Goal: Task Accomplishment & Management: Use online tool/utility

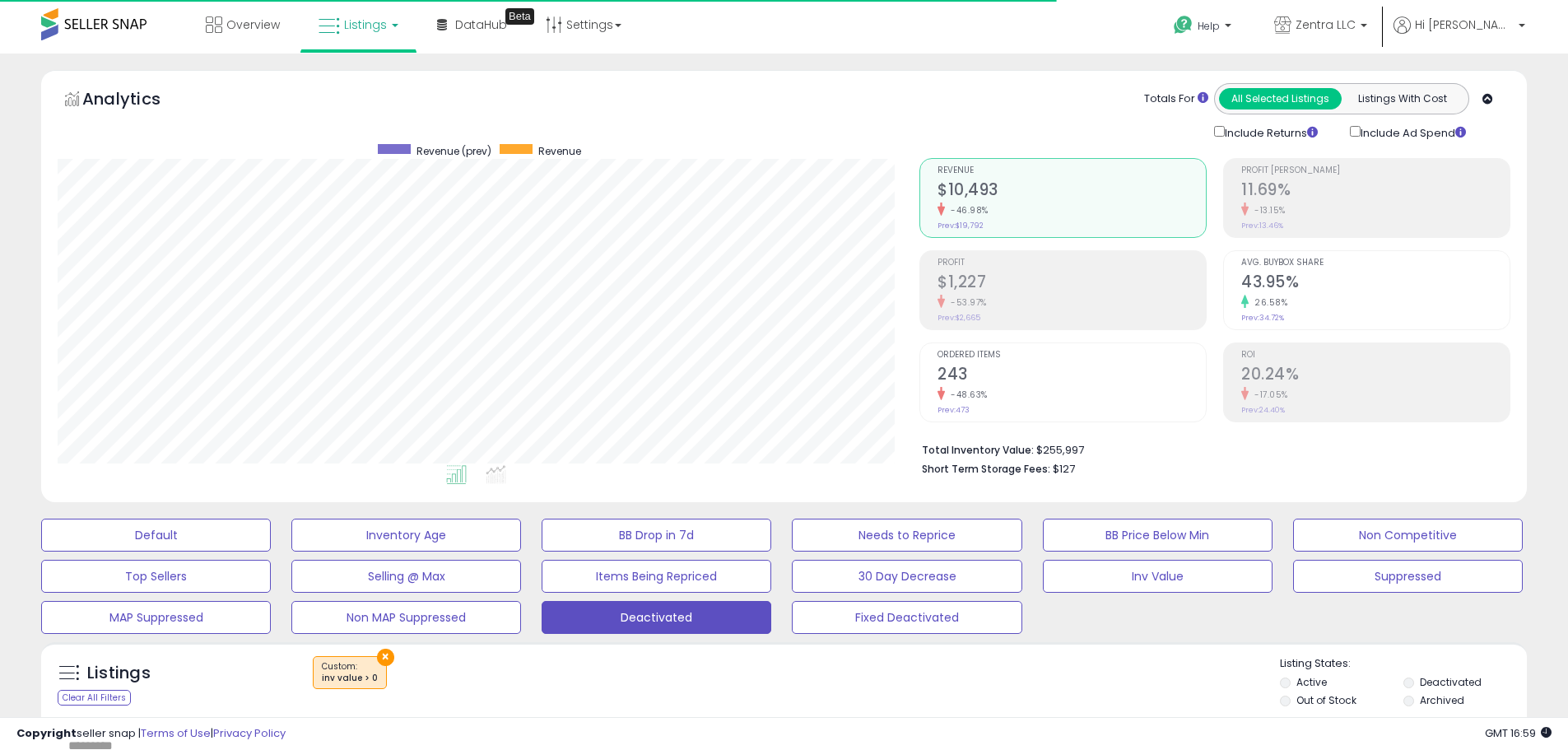
select select "**"
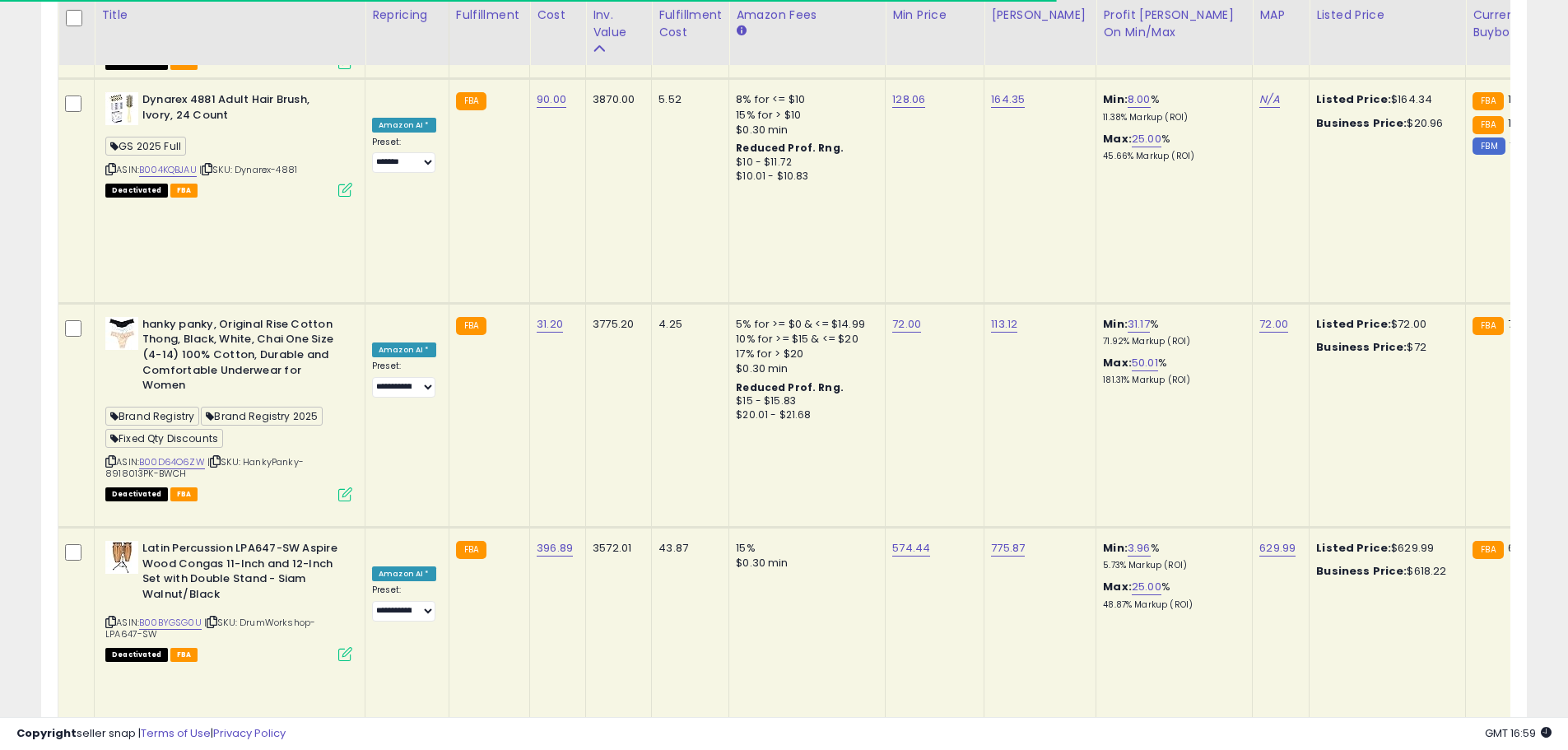
scroll to position [337, 862]
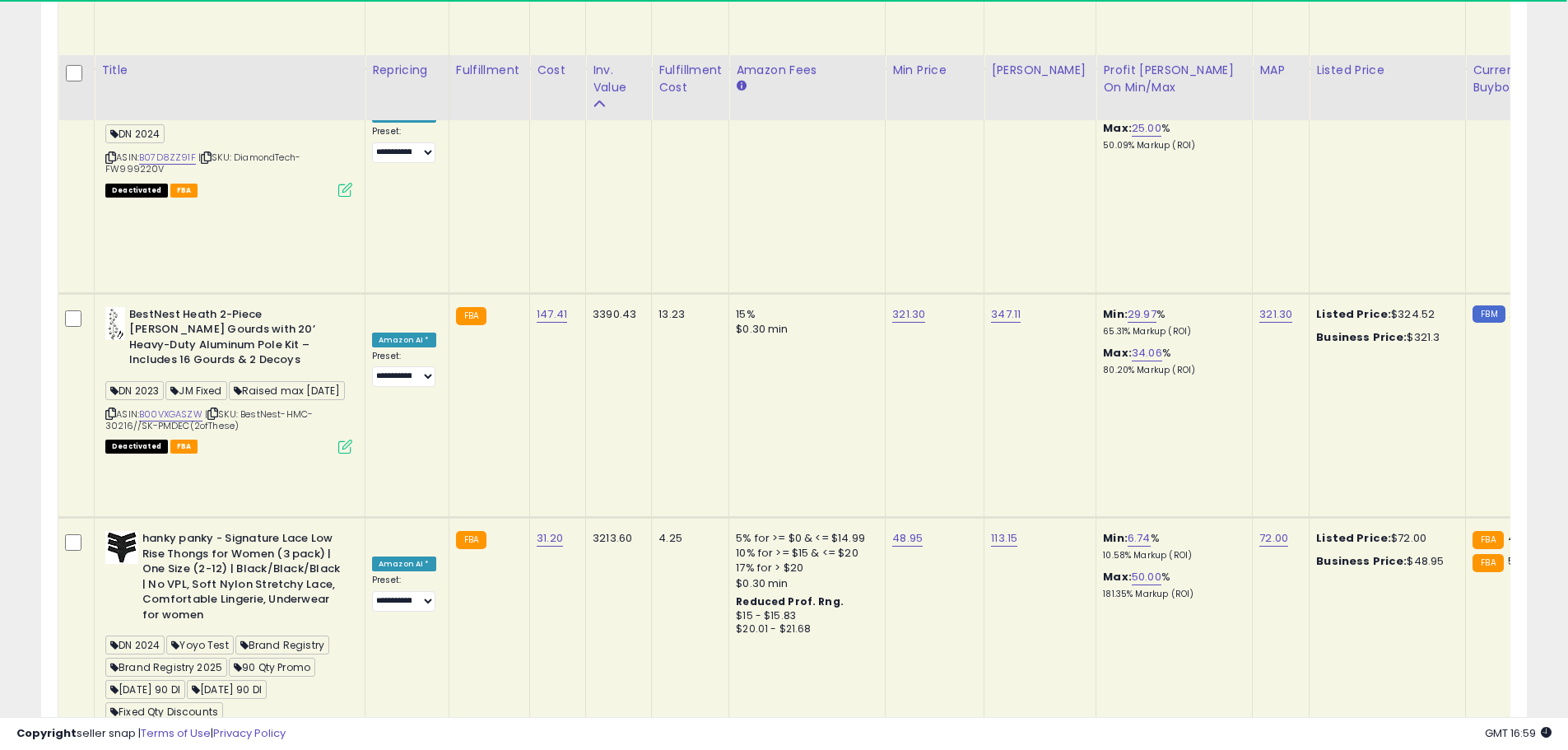
scroll to position [3837, 0]
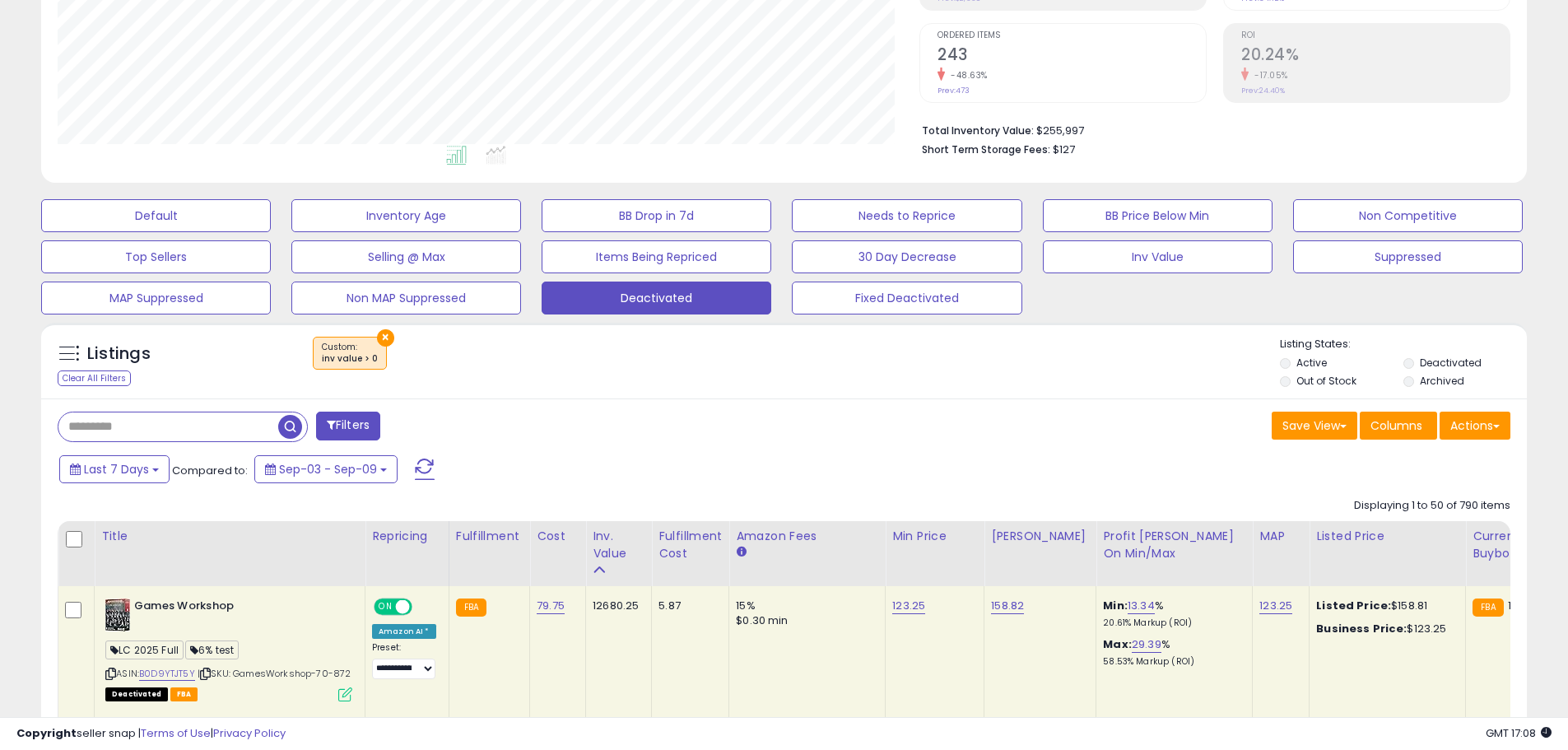
scroll to position [330, 0]
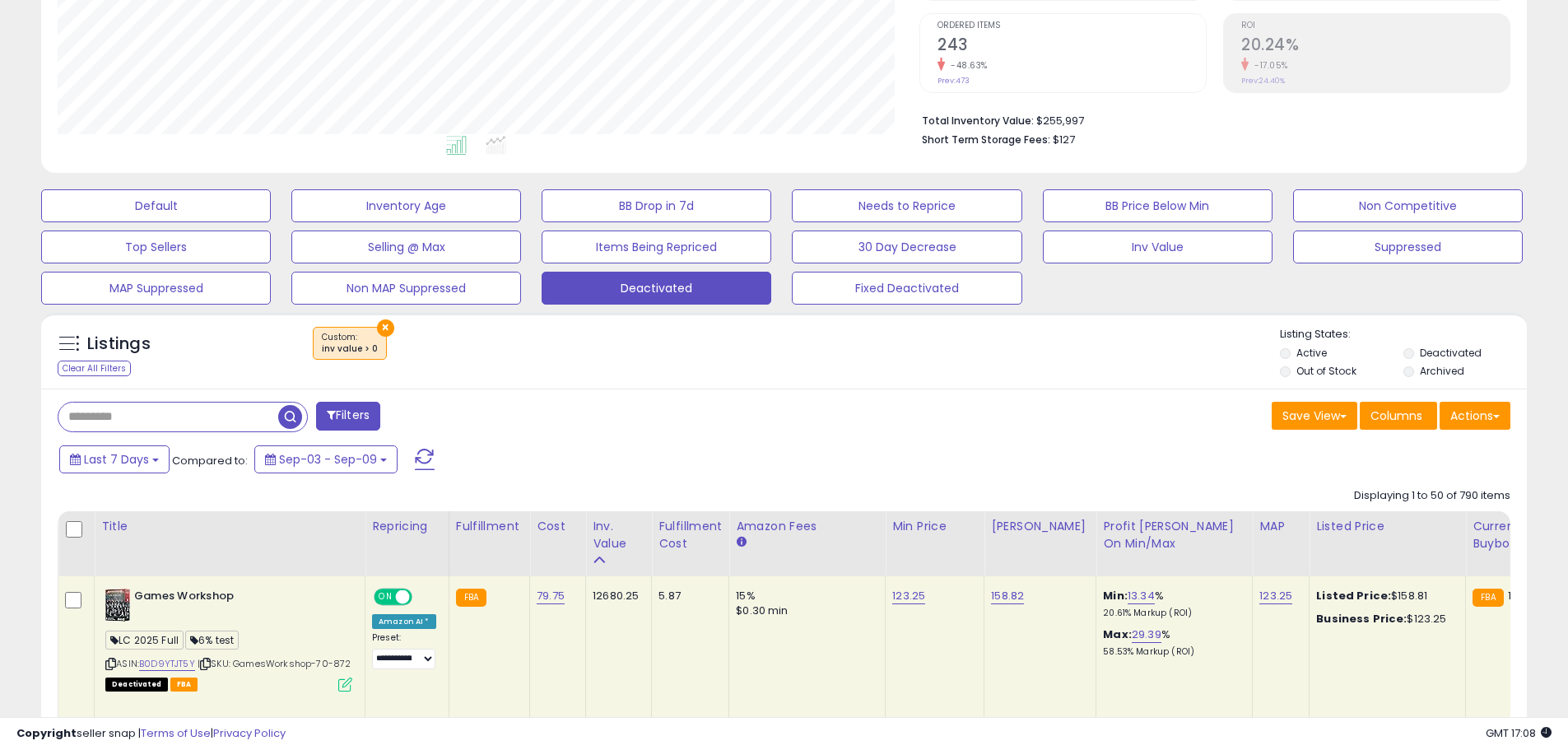
click at [563, 361] on div "×" at bounding box center [786, 350] width 988 height 46
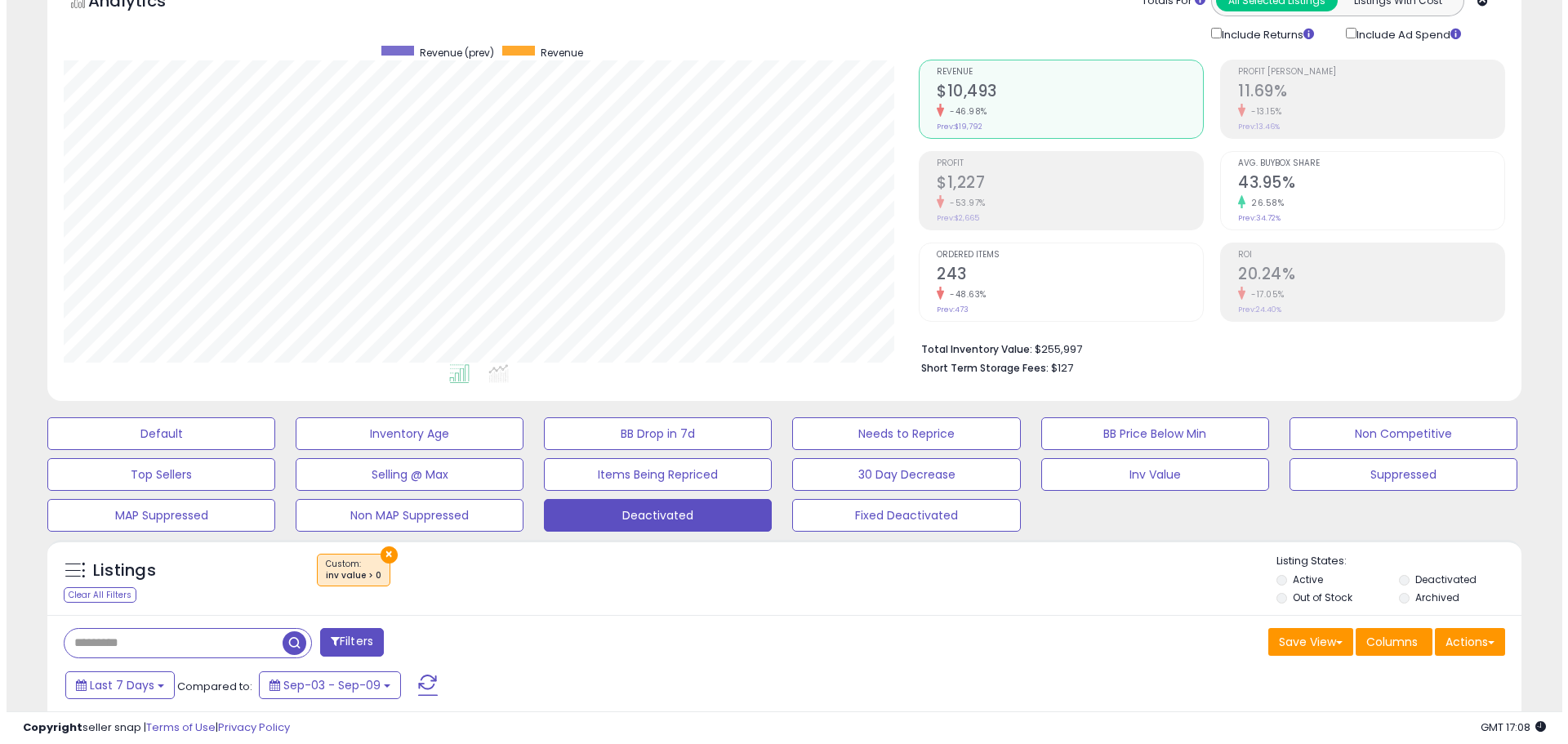
scroll to position [245, 0]
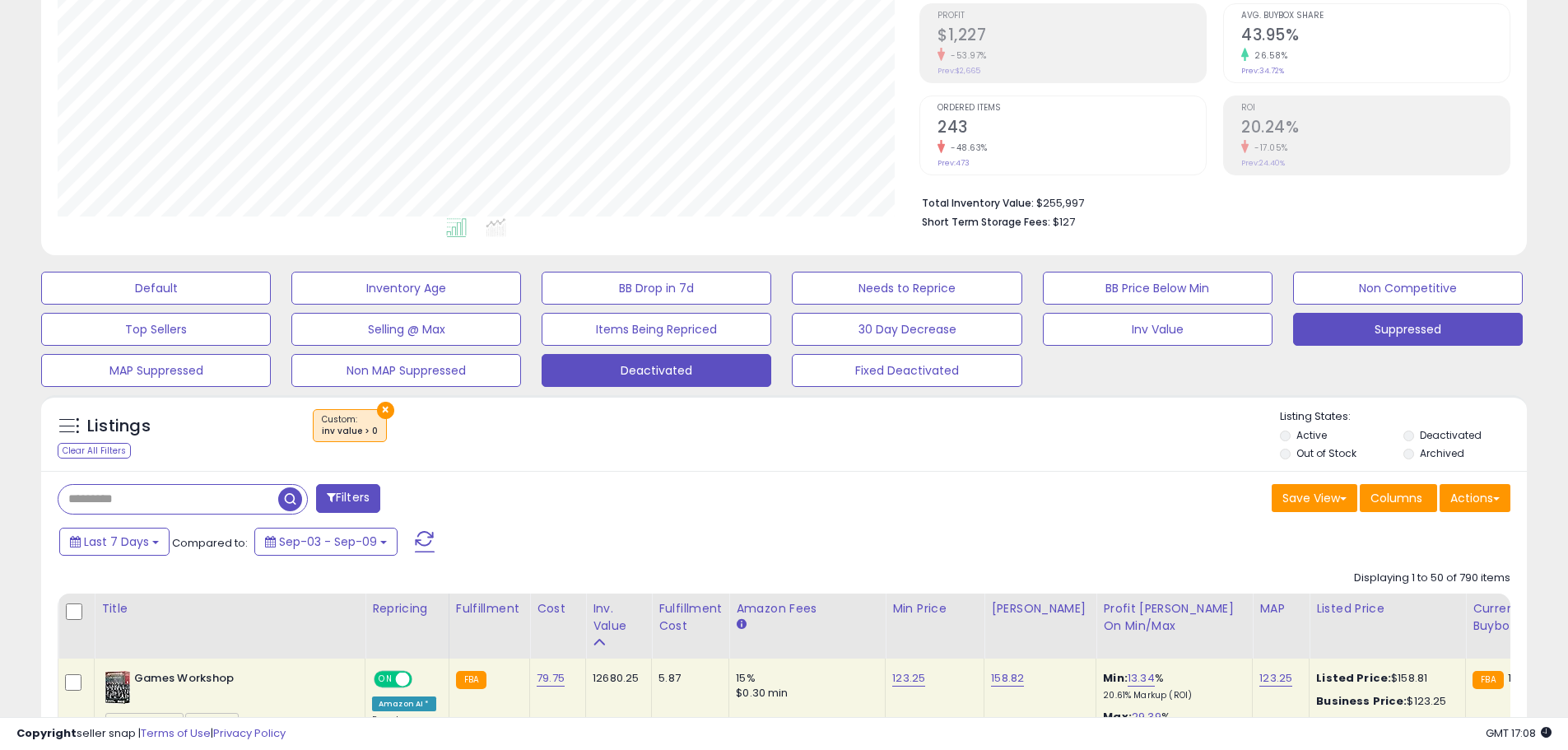
click at [1409, 329] on button "Suppressed" at bounding box center [1408, 329] width 230 height 33
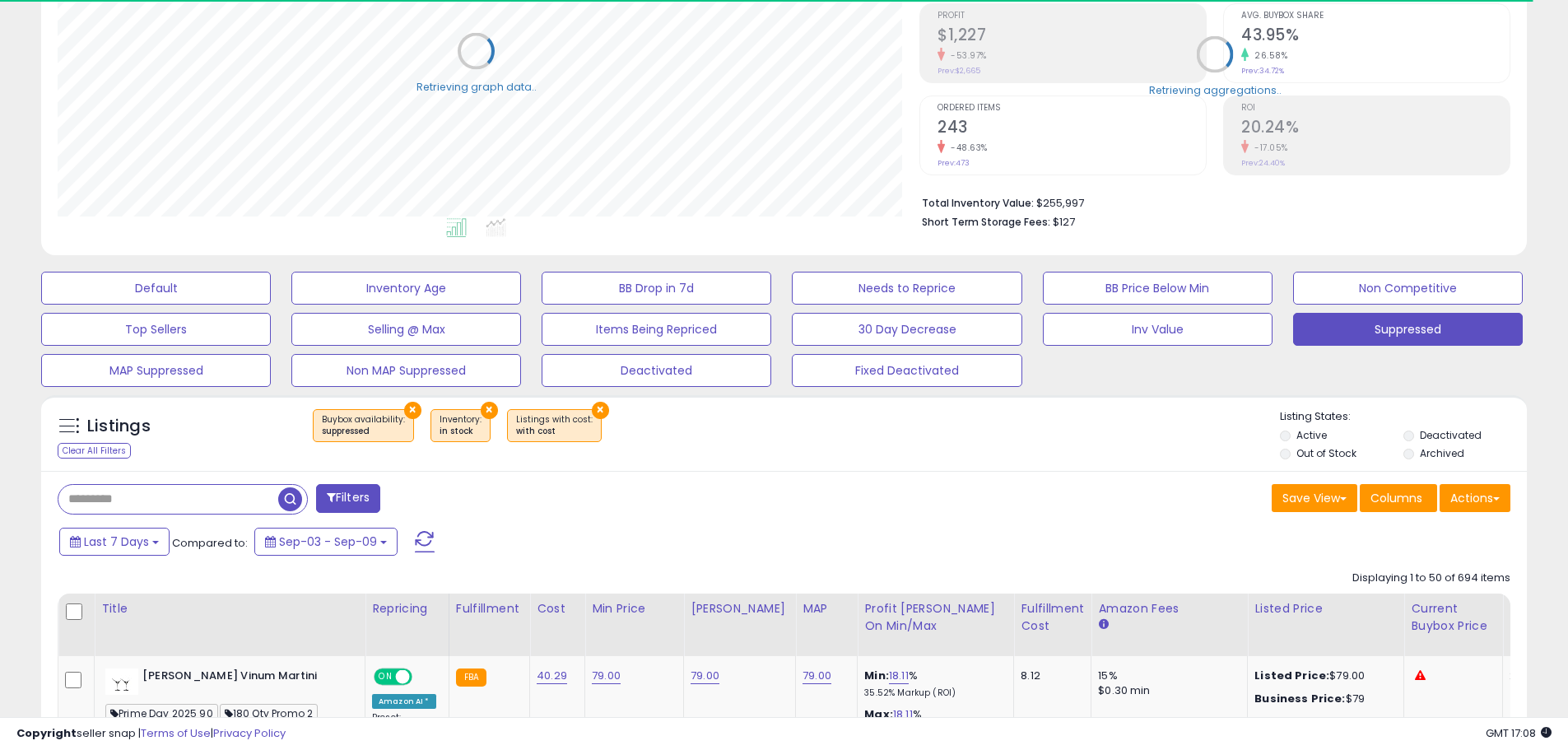
scroll to position [823206, 822266]
click at [179, 501] on input "text" at bounding box center [240, 499] width 362 height 29
paste input "**********"
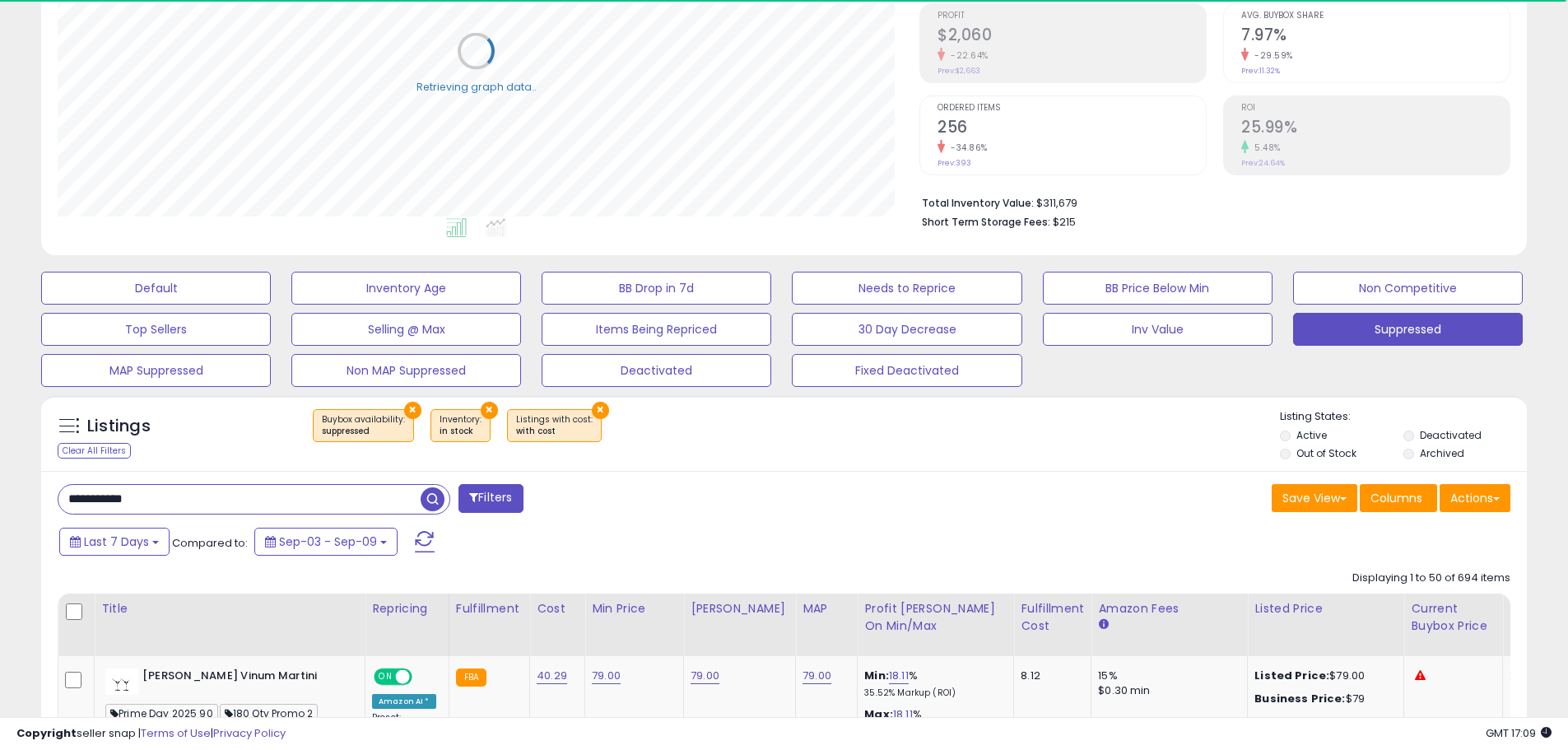
click at [75, 495] on input "**********" at bounding box center [240, 499] width 362 height 29
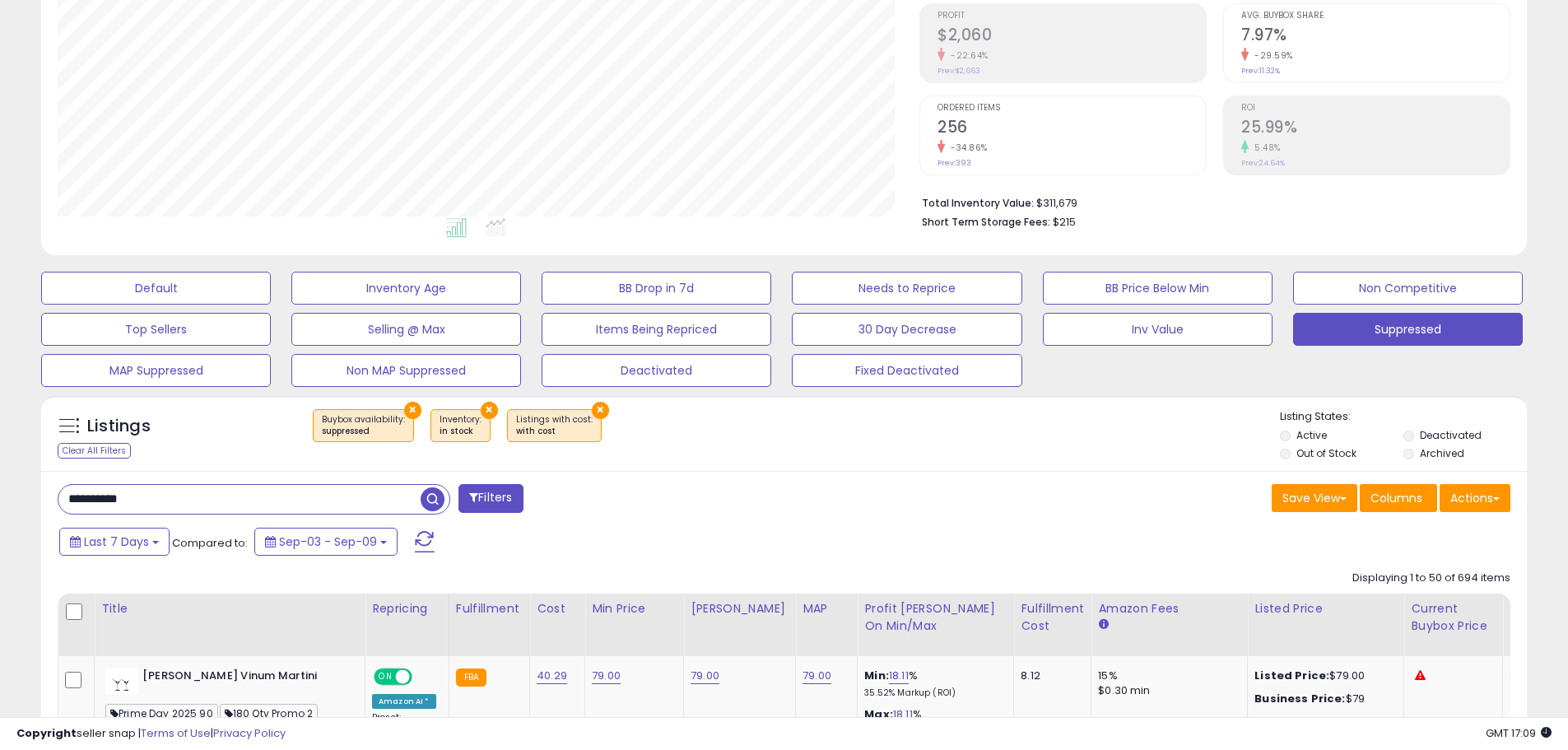
click at [173, 497] on input "**********" at bounding box center [240, 499] width 362 height 29
click at [491, 503] on button "Filters" at bounding box center [491, 498] width 65 height 29
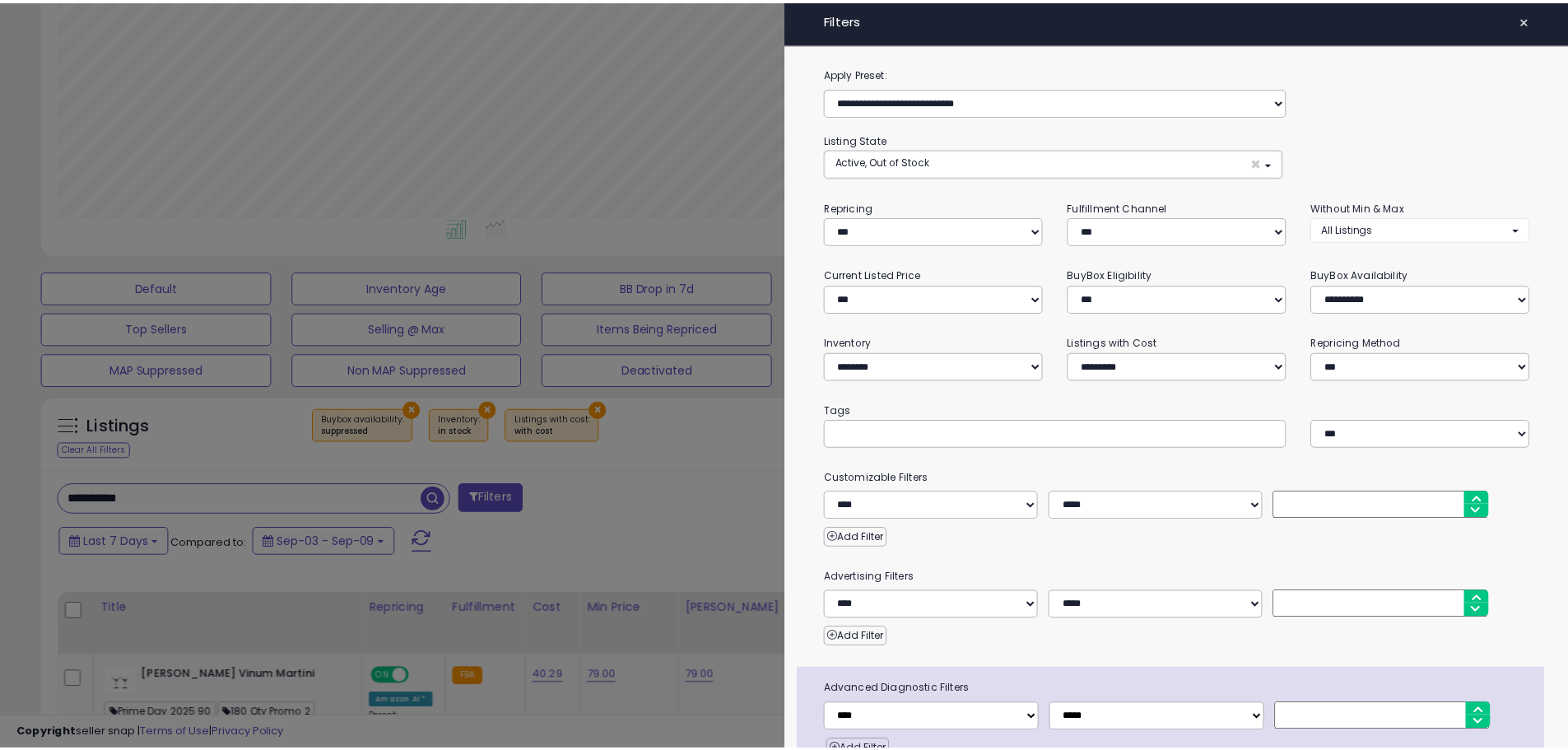
scroll to position [337, 870]
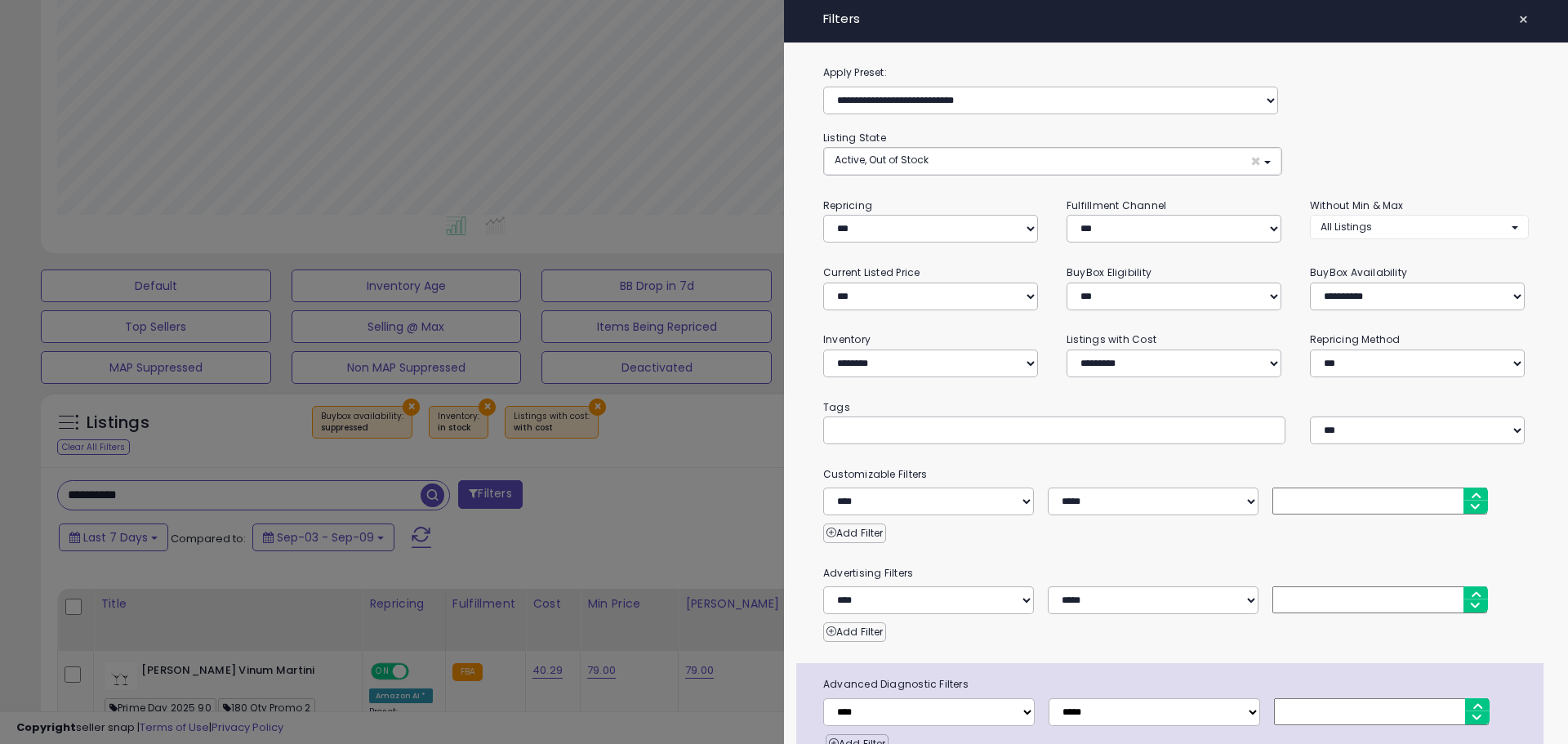
click at [601, 483] on div at bounding box center [784, 372] width 1568 height 744
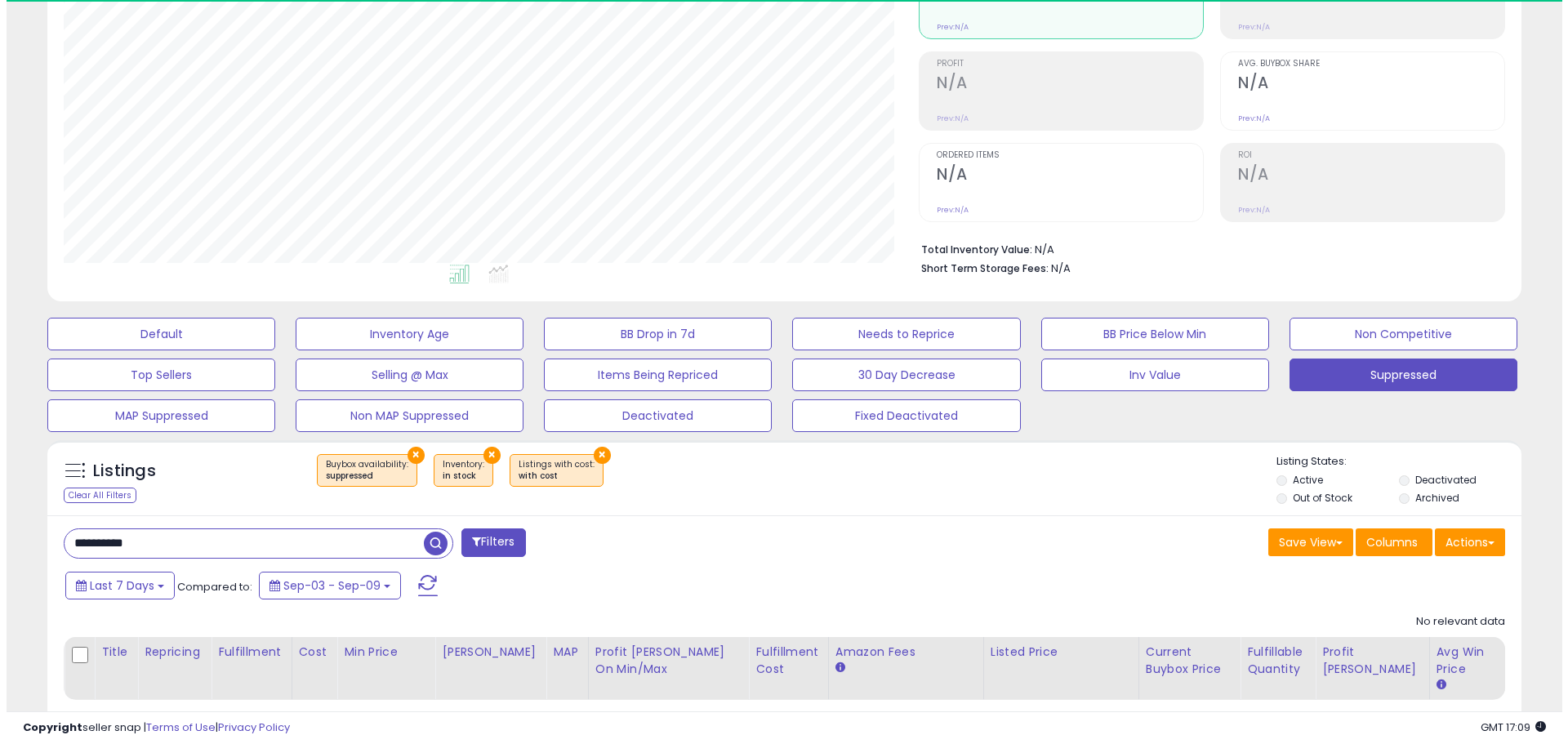
scroll to position [335, 855]
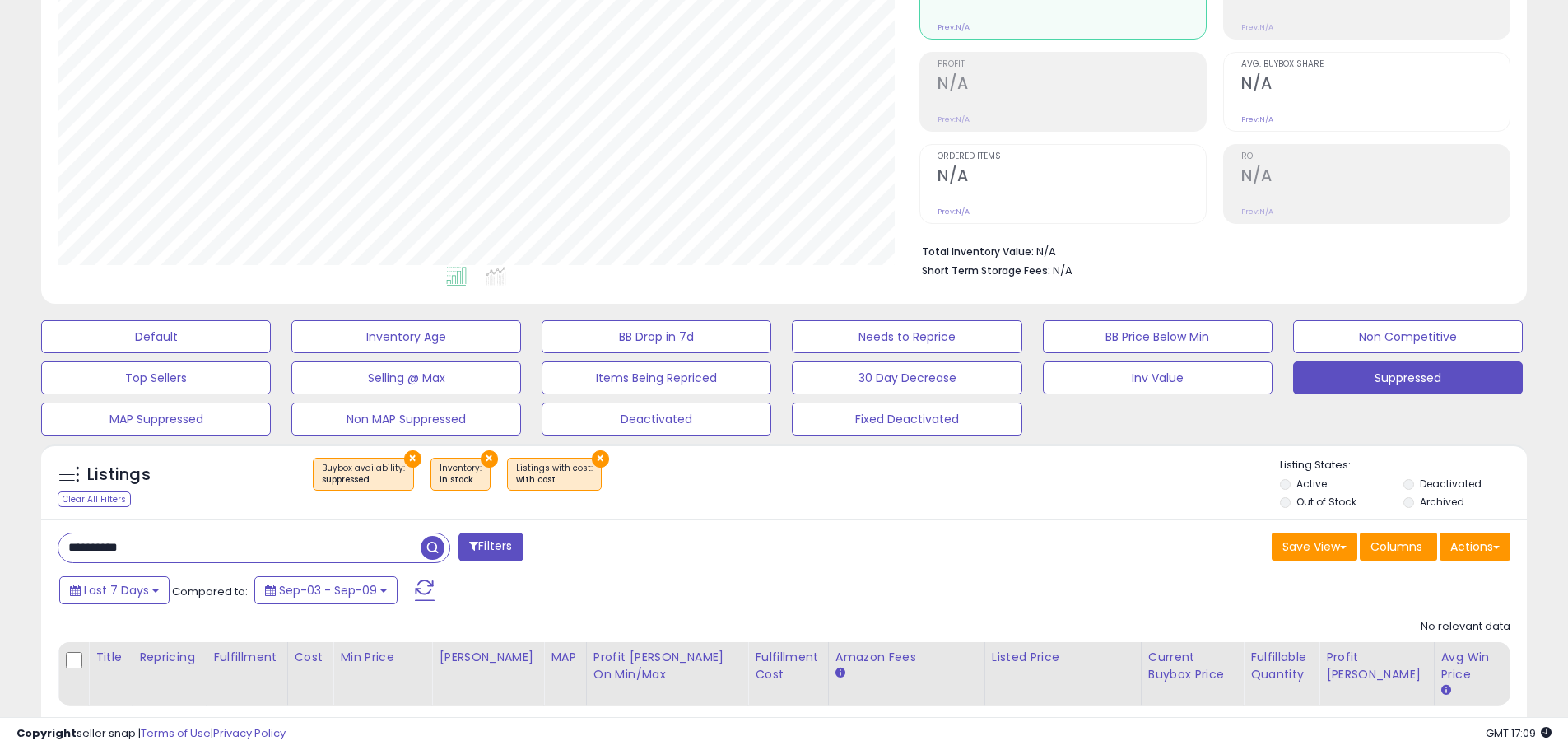
click at [429, 544] on span "button" at bounding box center [433, 548] width 23 height 23
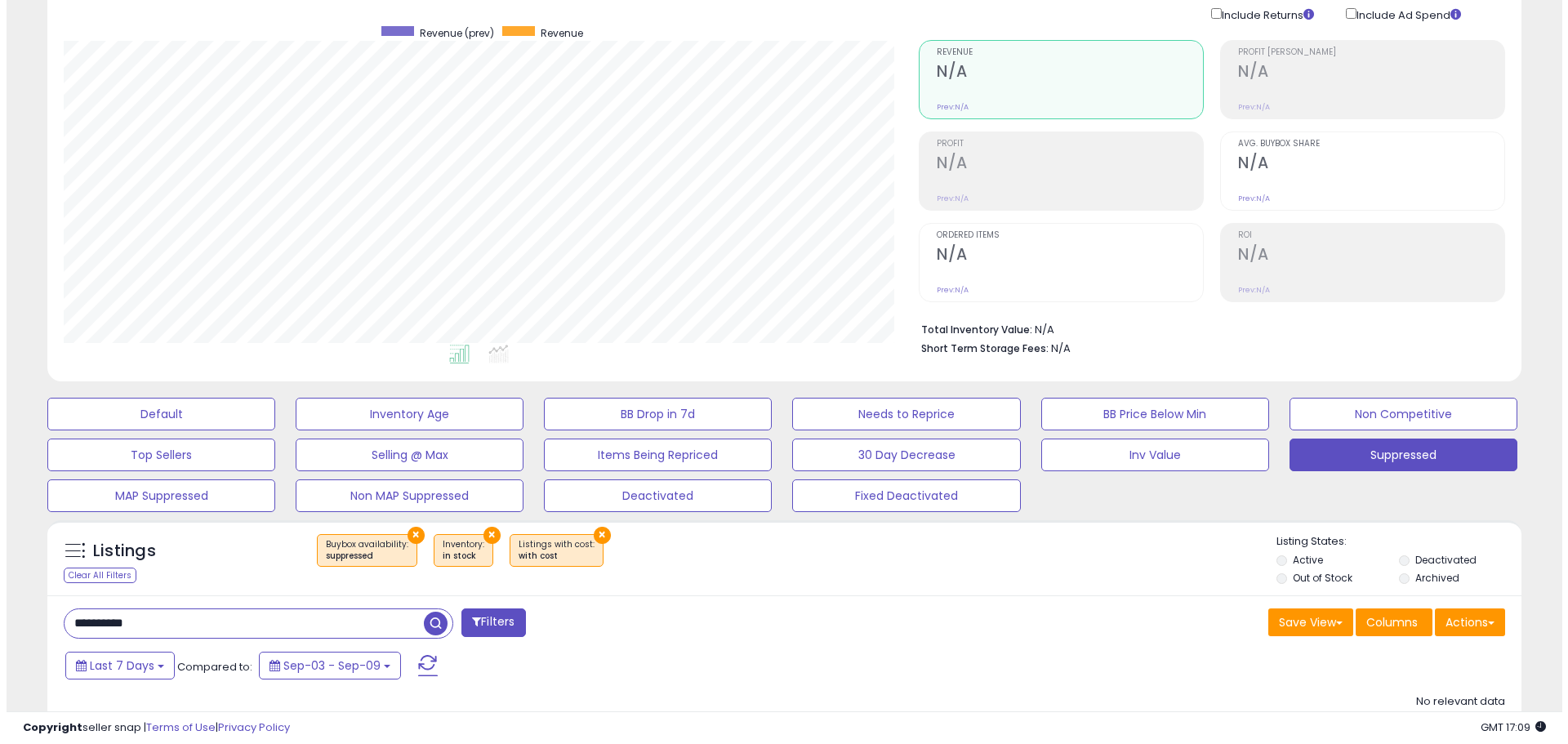
scroll to position [115, 0]
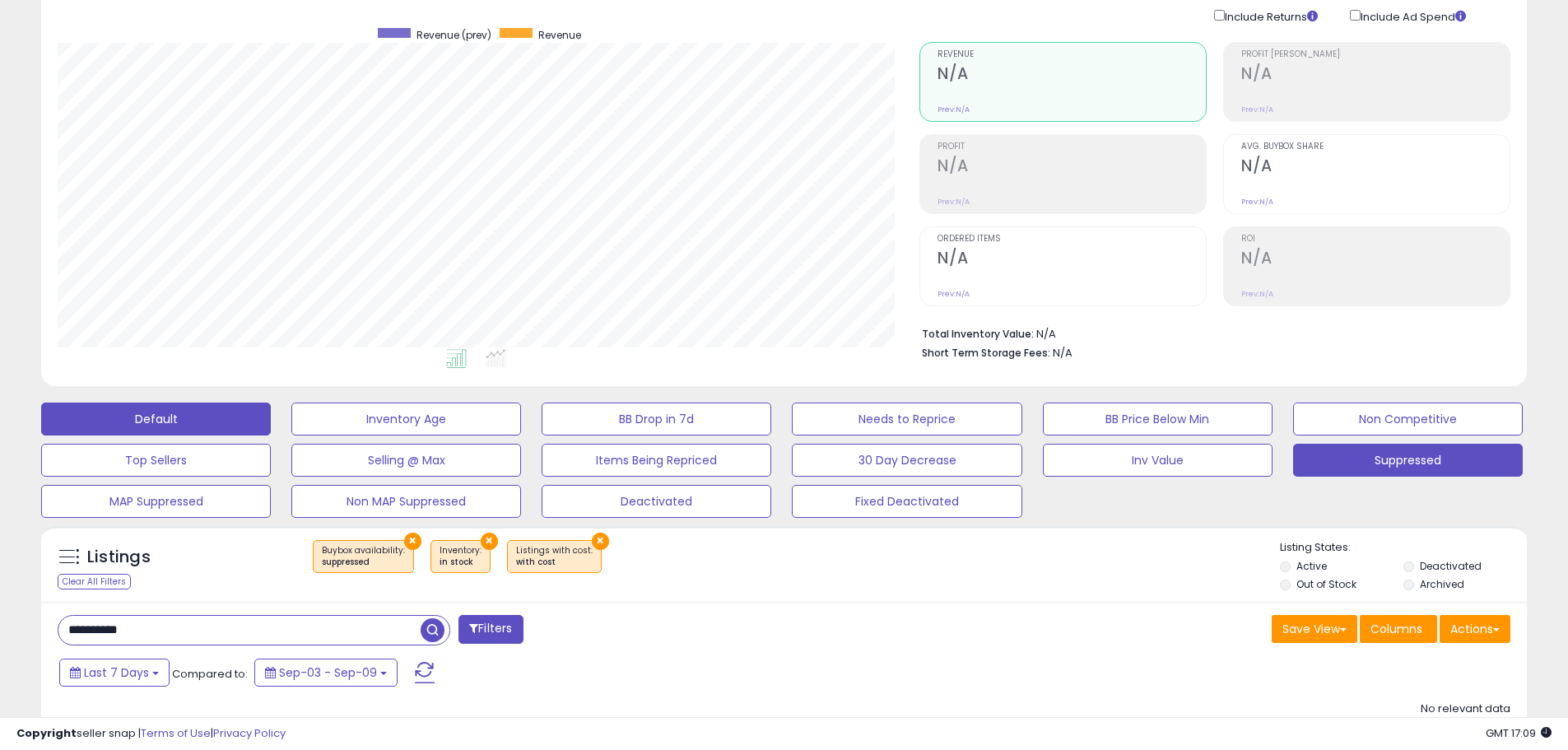
click at [206, 419] on button "Default" at bounding box center [156, 419] width 230 height 33
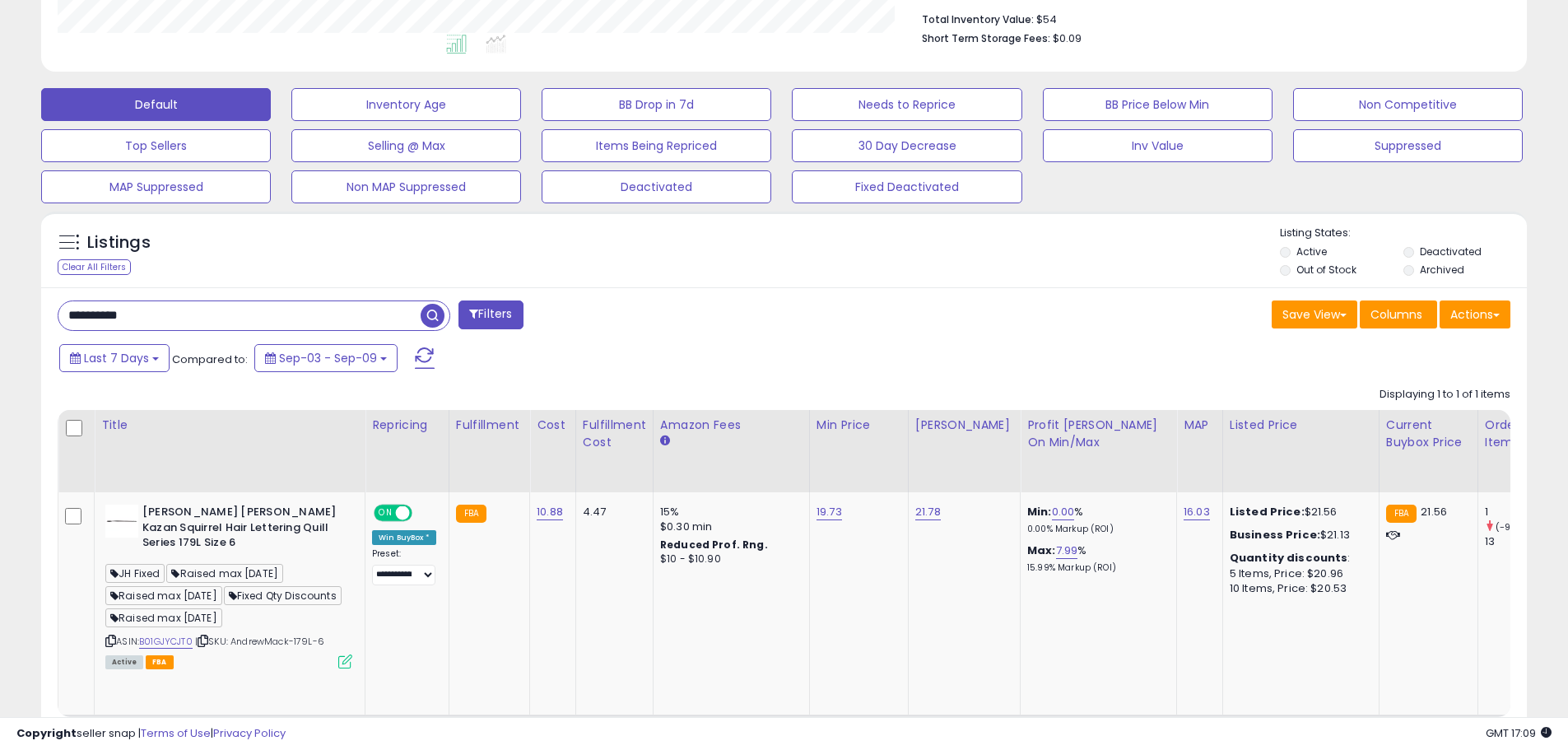
scroll to position [0, 0]
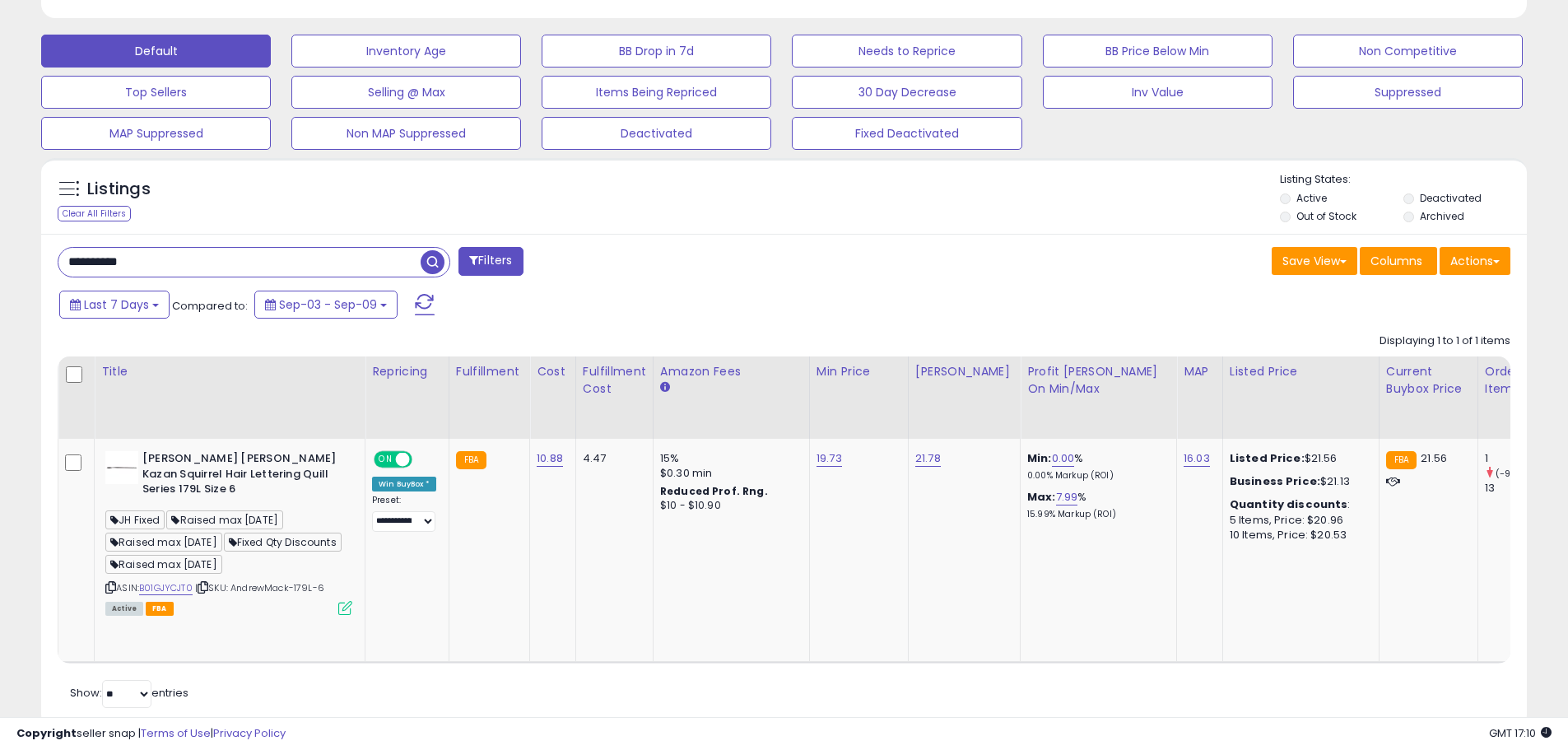
drag, startPoint x: 158, startPoint y: 258, endPoint x: 38, endPoint y: 261, distance: 120.0
click at [38, 261] on div "Listings Clear All Filters" at bounding box center [783, 450] width 1510 height 600
paste input "text"
type input "**********"
click at [553, 317] on div "Last 7 Days Compared to: Sep-03 - Sep-09" at bounding box center [600, 307] width 1090 height 37
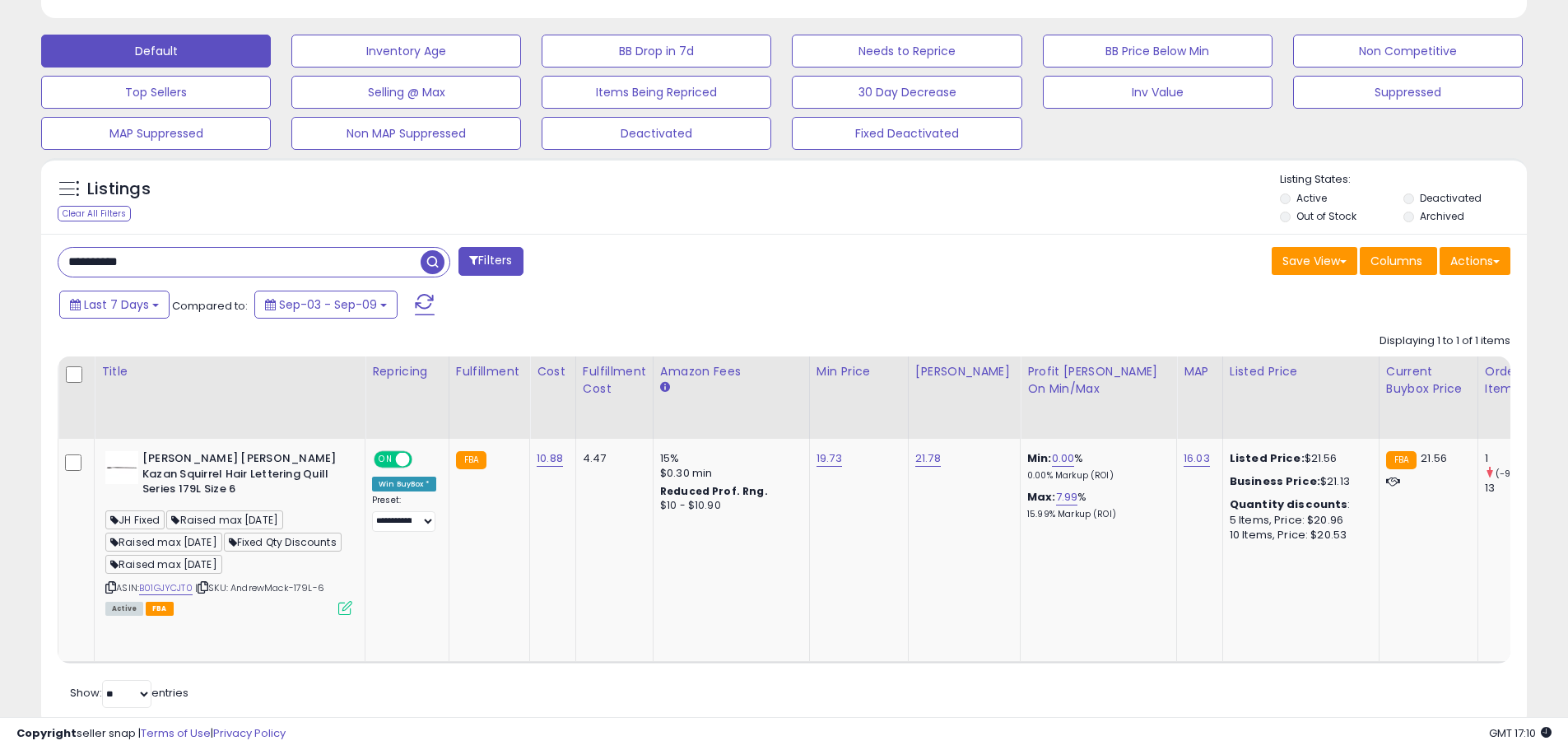
click at [433, 261] on span "button" at bounding box center [433, 262] width 23 height 23
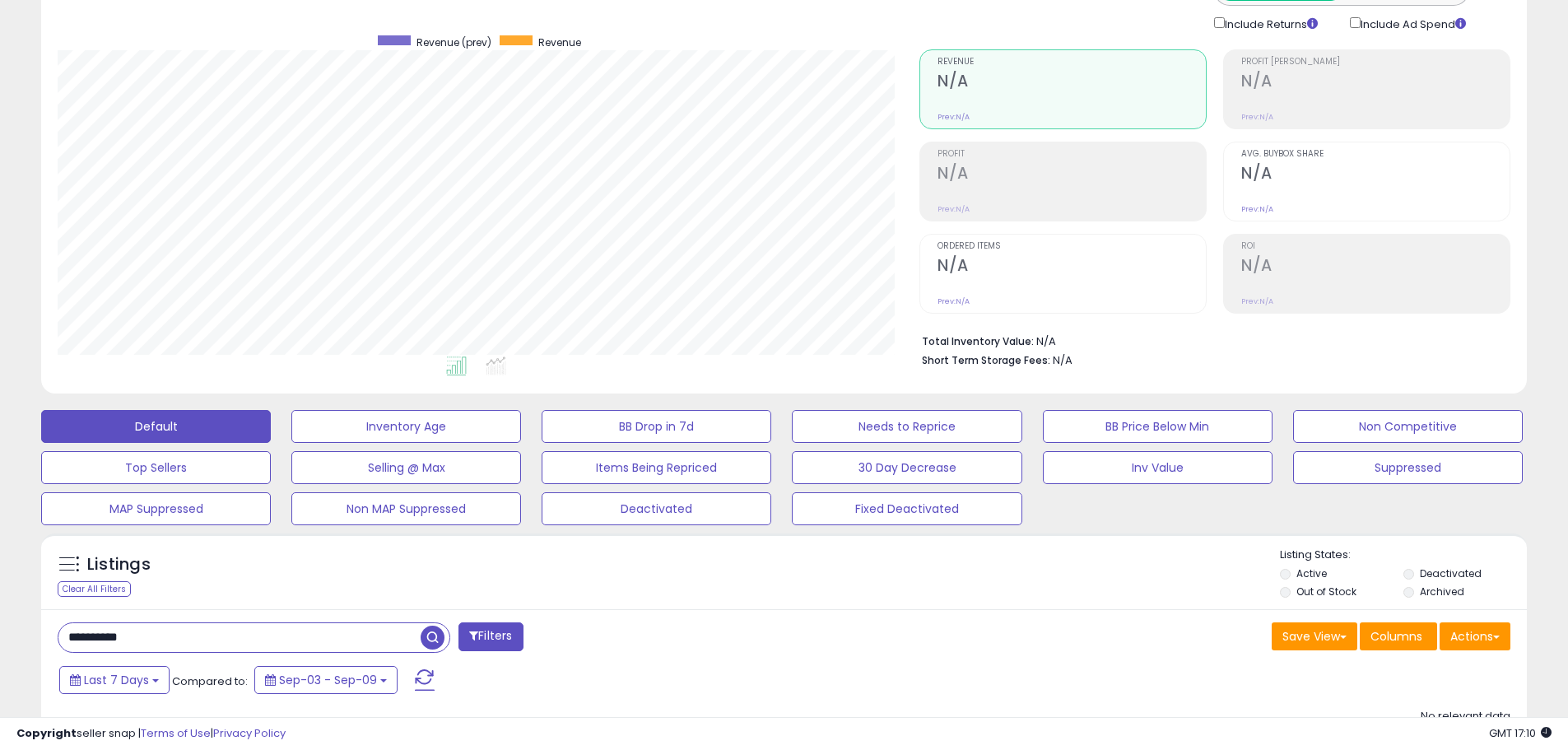
scroll to position [313, 0]
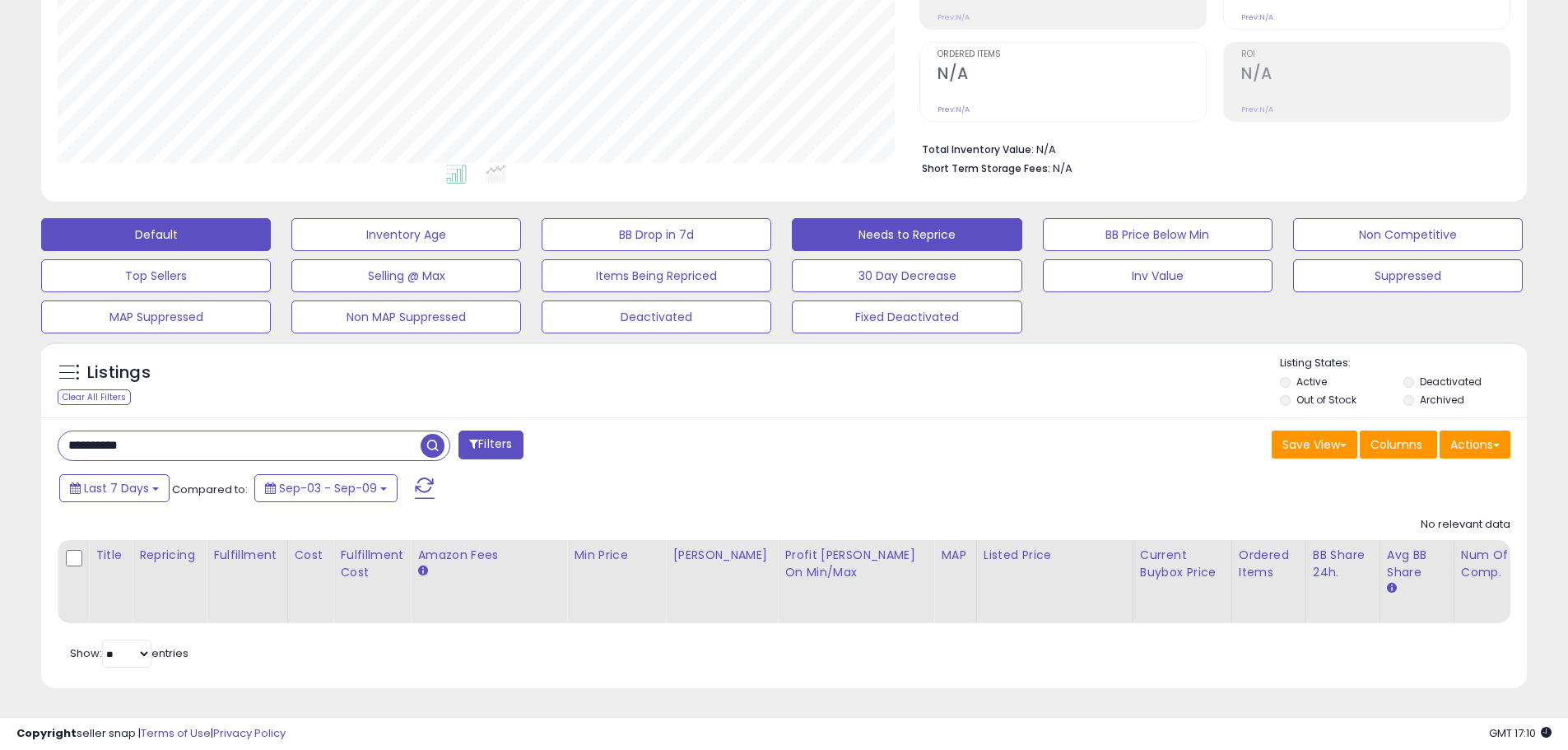
click at [911, 222] on button "Needs to Reprice" at bounding box center [906, 234] width 230 height 33
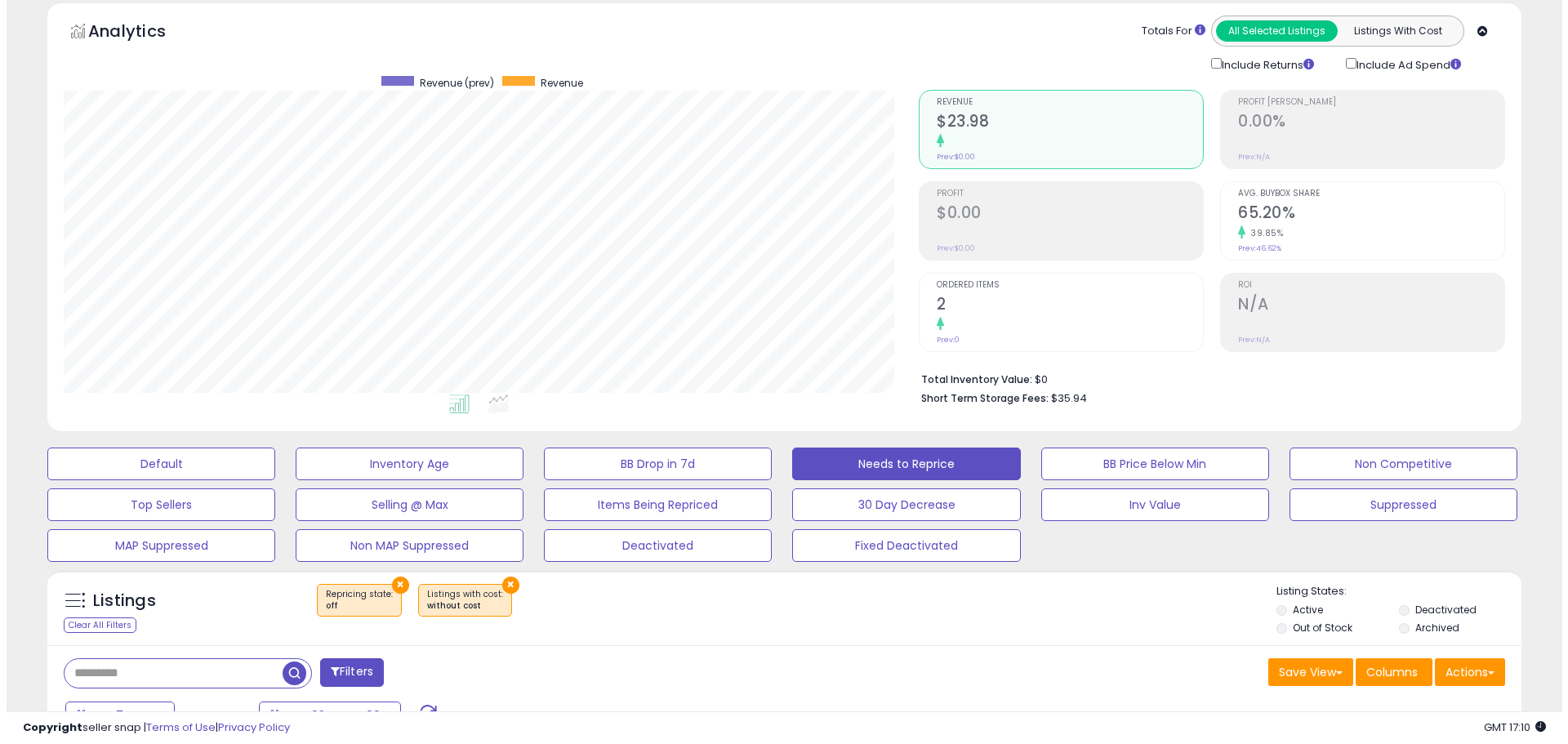
scroll to position [0, 0]
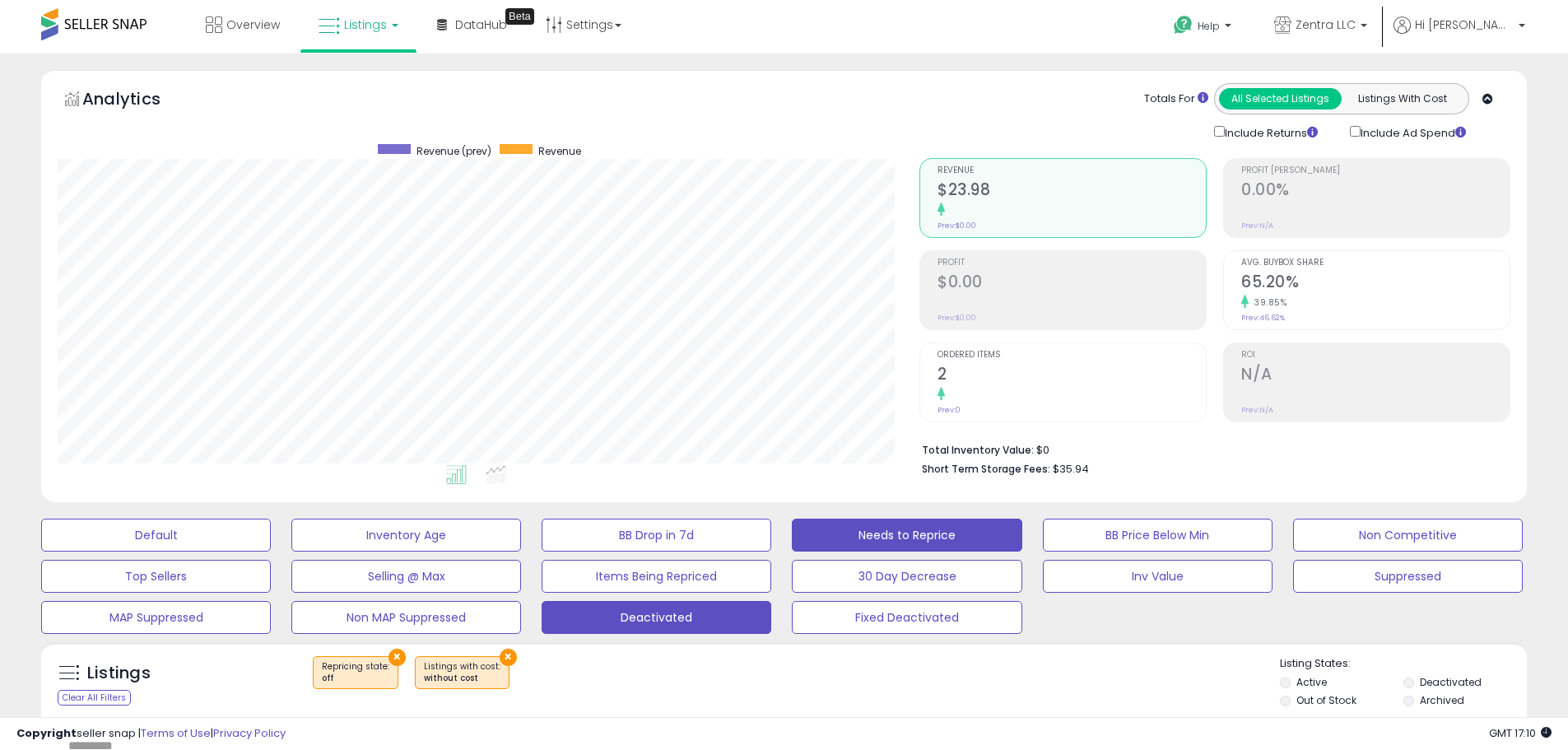
click at [631, 617] on button "Deactivated" at bounding box center [657, 617] width 230 height 33
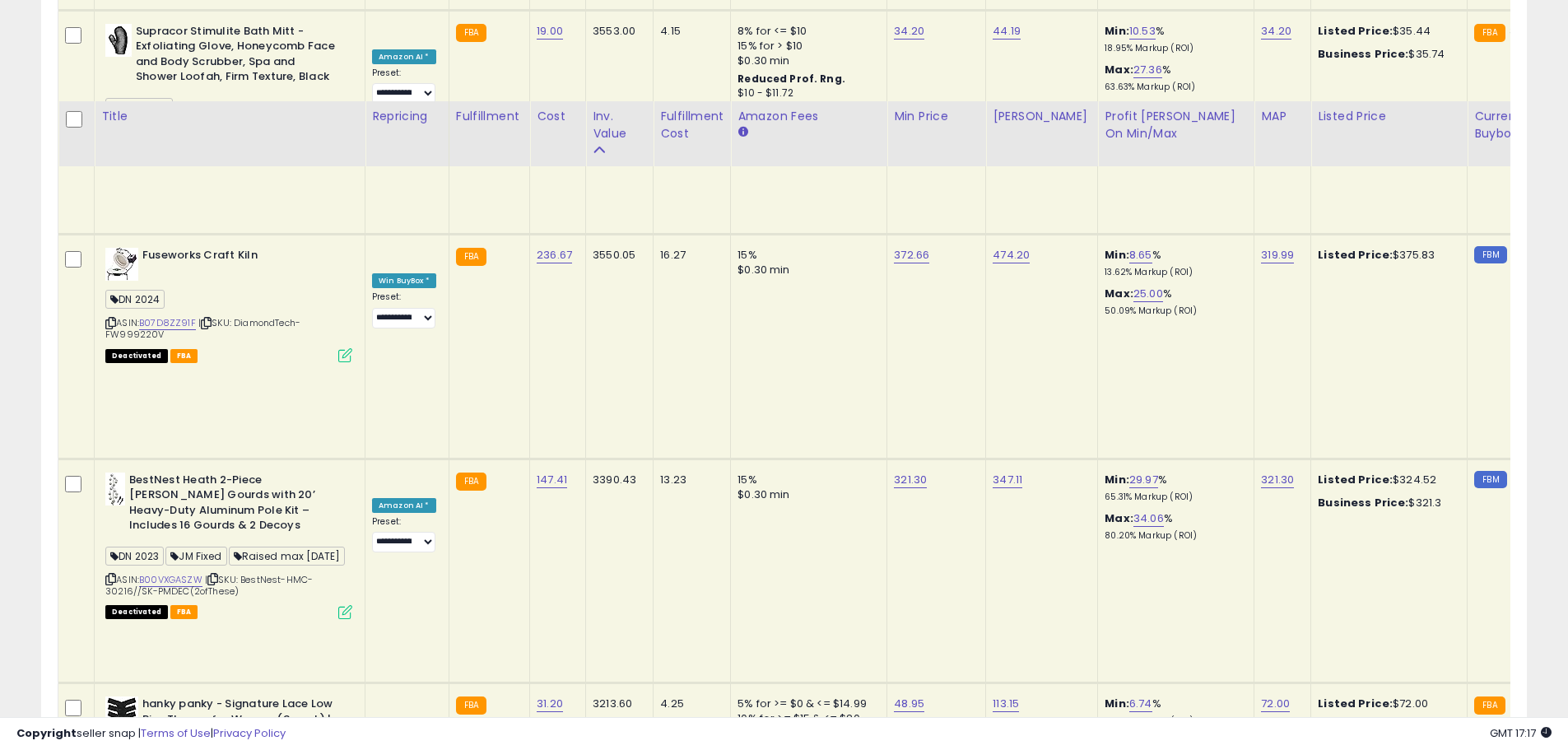
scroll to position [3789, 0]
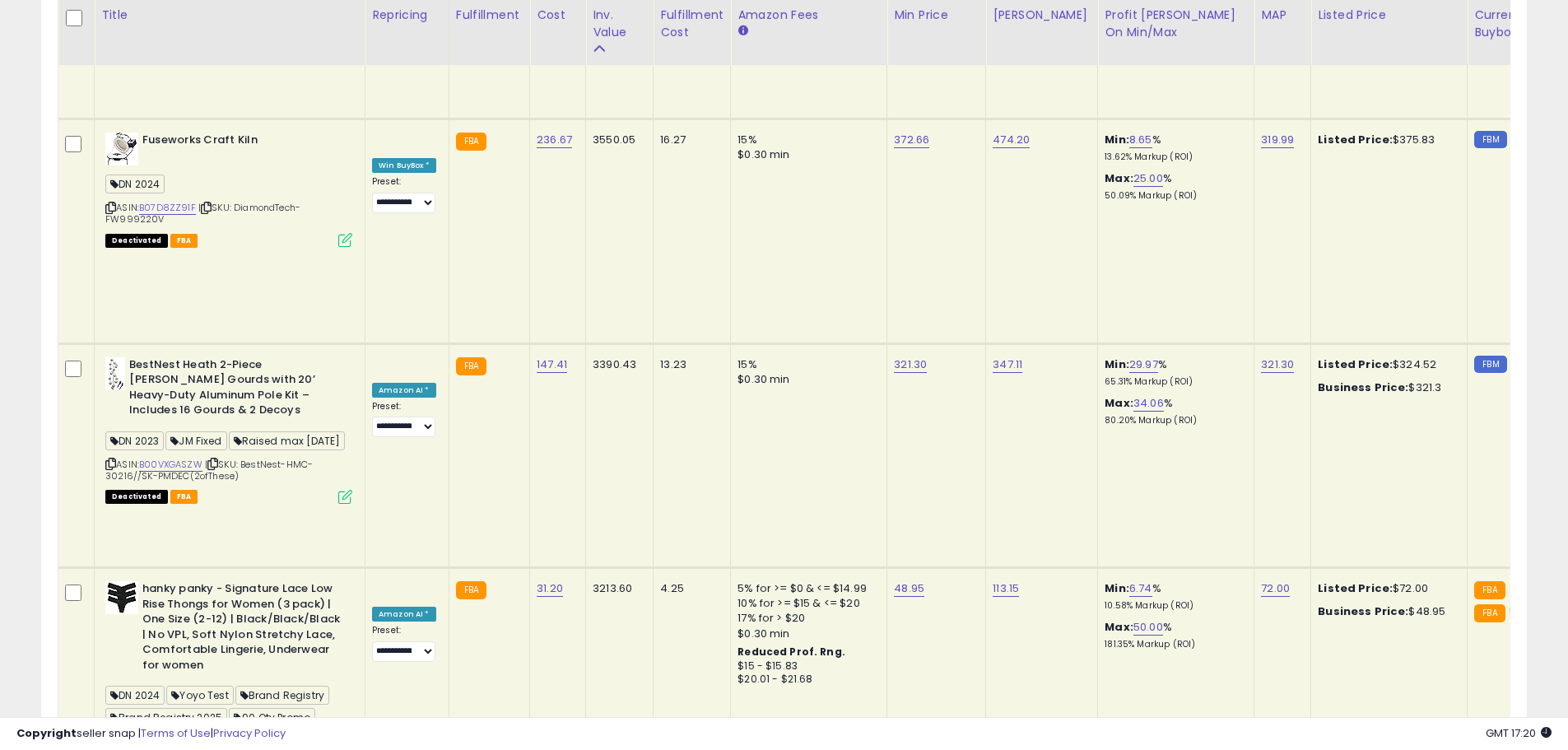
drag, startPoint x: 143, startPoint y: 367, endPoint x: 329, endPoint y: 367, distance: 186.0
copy b "Veronese Design 3 3/8 Inch Freya"
